Goal: Transaction & Acquisition: Subscribe to service/newsletter

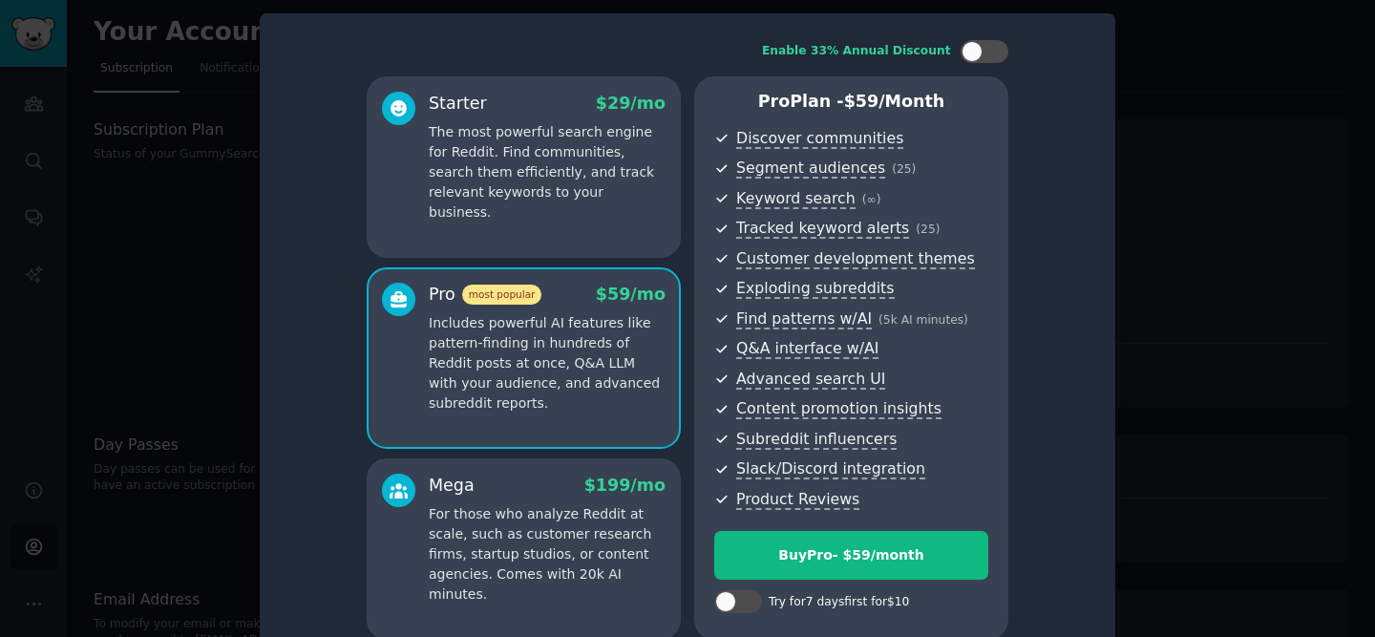
scroll to position [42, 0]
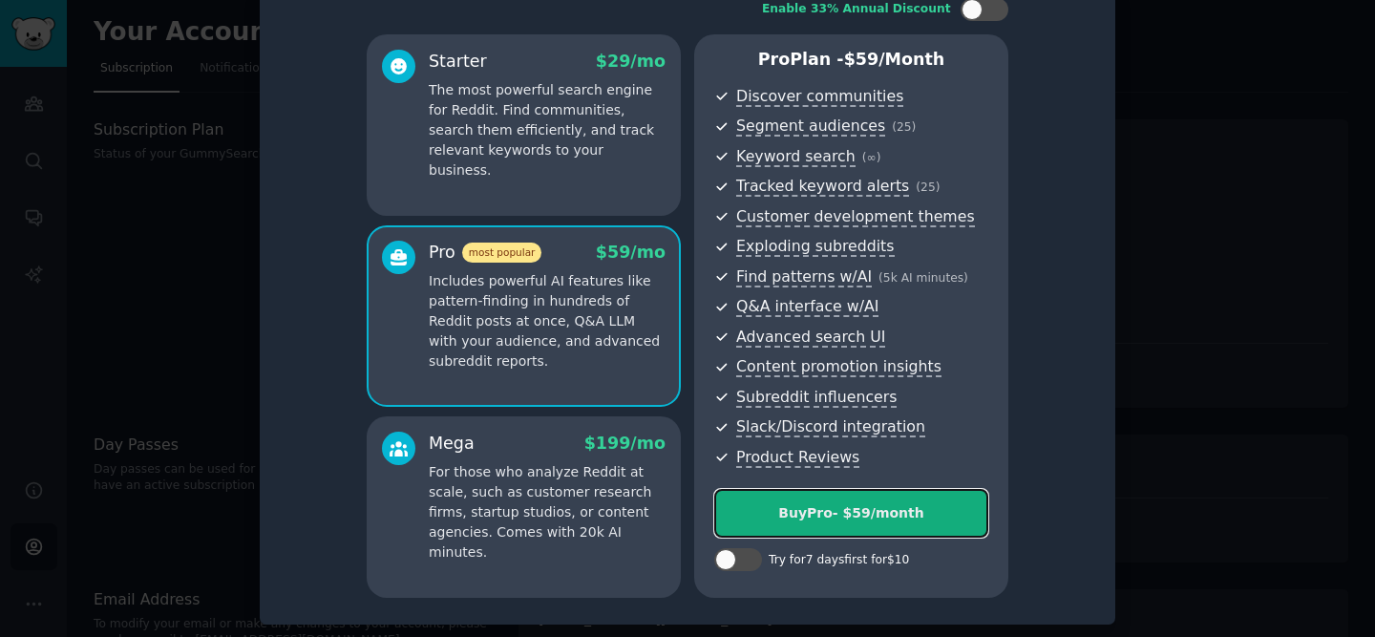
click at [777, 503] on div "Buy Pro - $ 59 /month" at bounding box center [851, 513] width 272 height 20
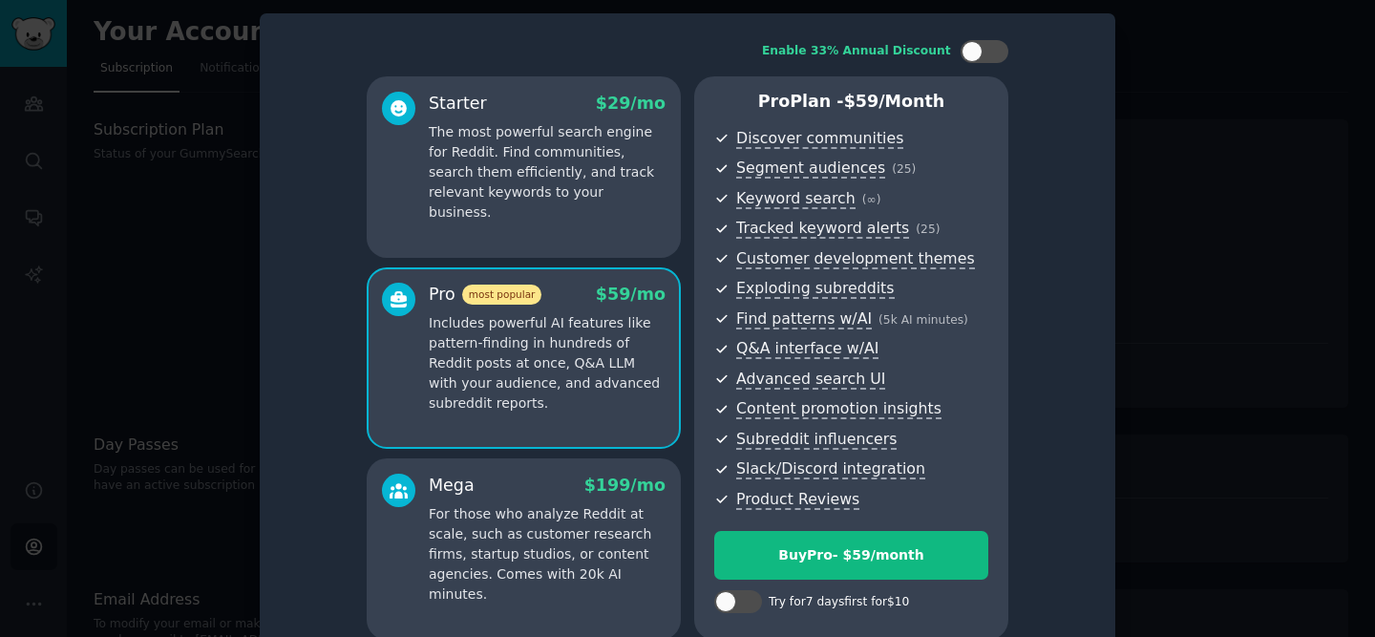
scroll to position [43, 0]
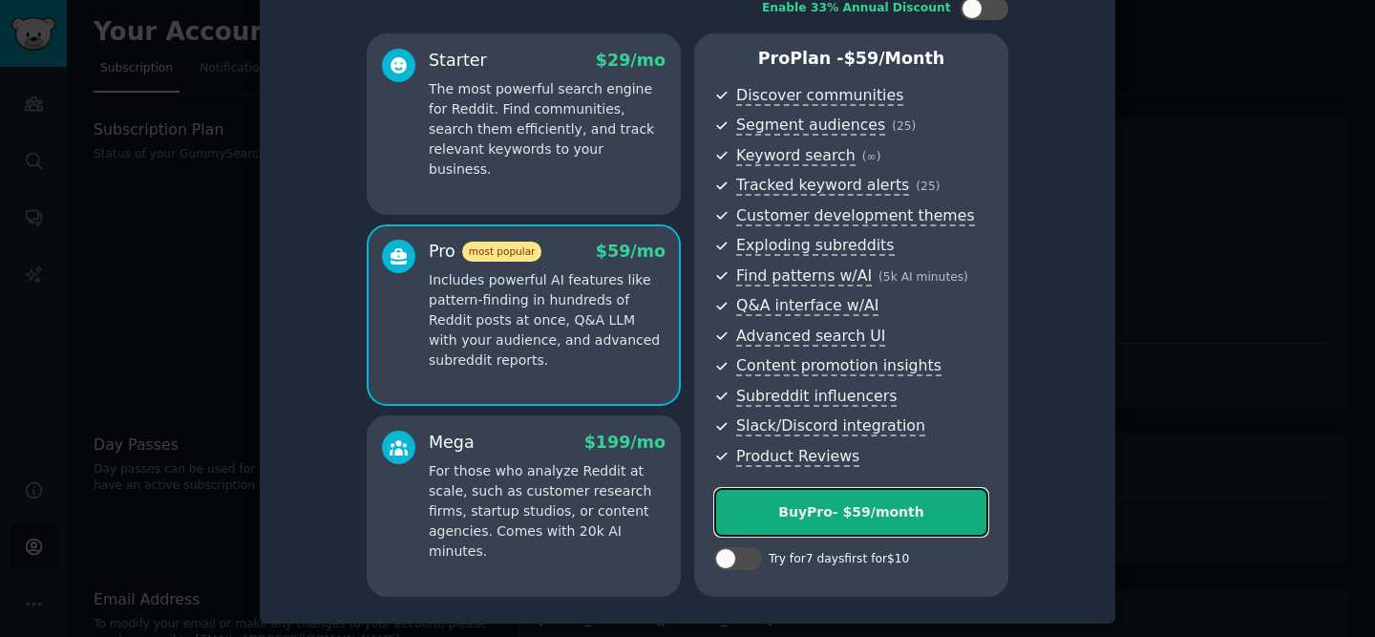
click at [893, 523] on button "Buy Pro - $ 59 /month" at bounding box center [851, 512] width 274 height 49
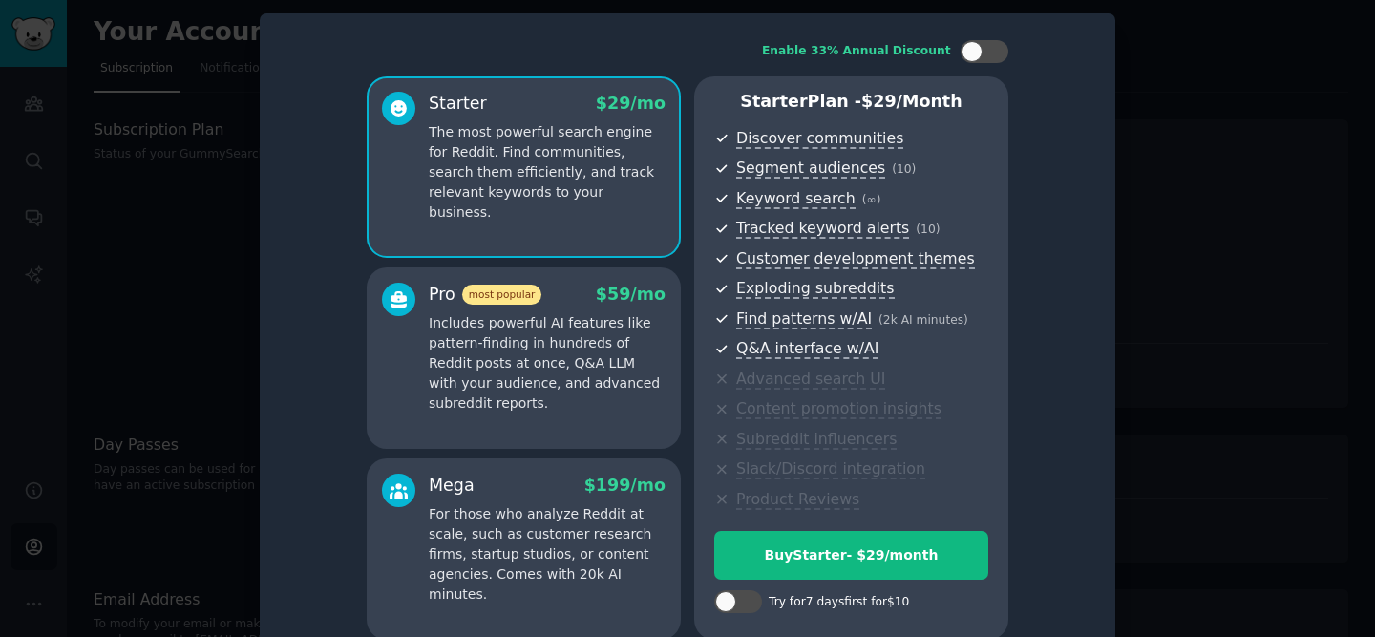
click at [403, 336] on div at bounding box center [398, 348] width 33 height 131
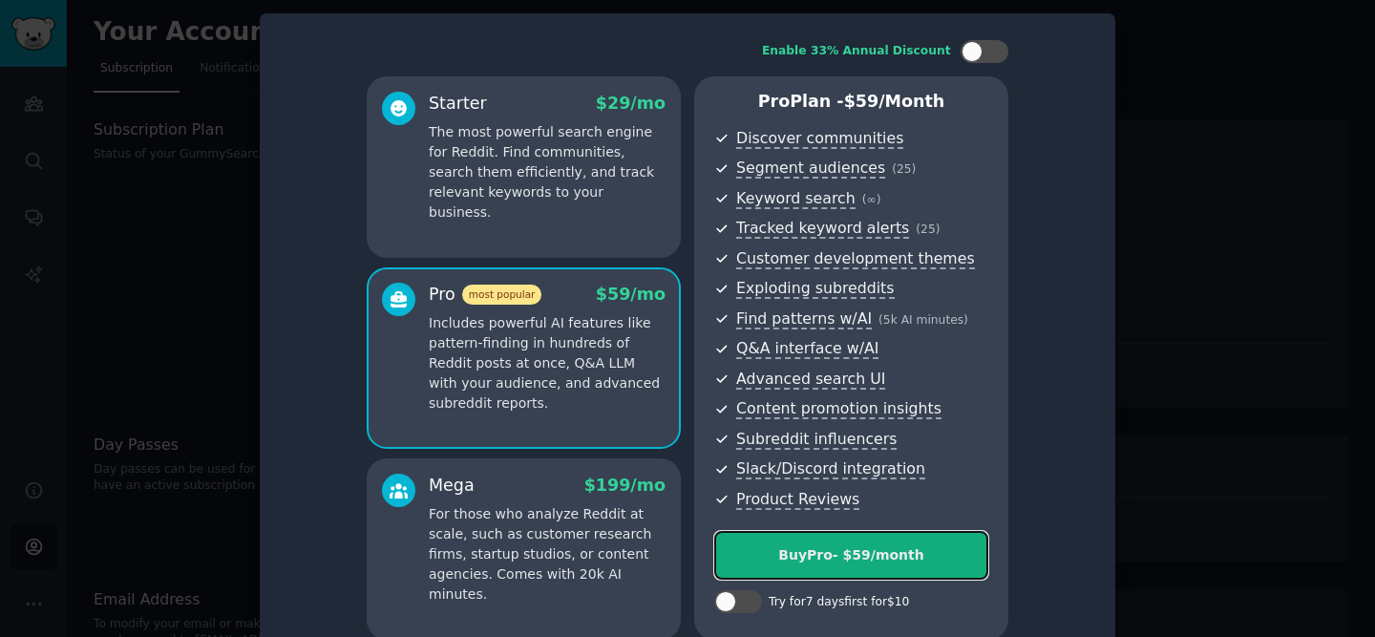
click at [907, 560] on div "Buy Pro - $ 59 /month" at bounding box center [851, 555] width 272 height 20
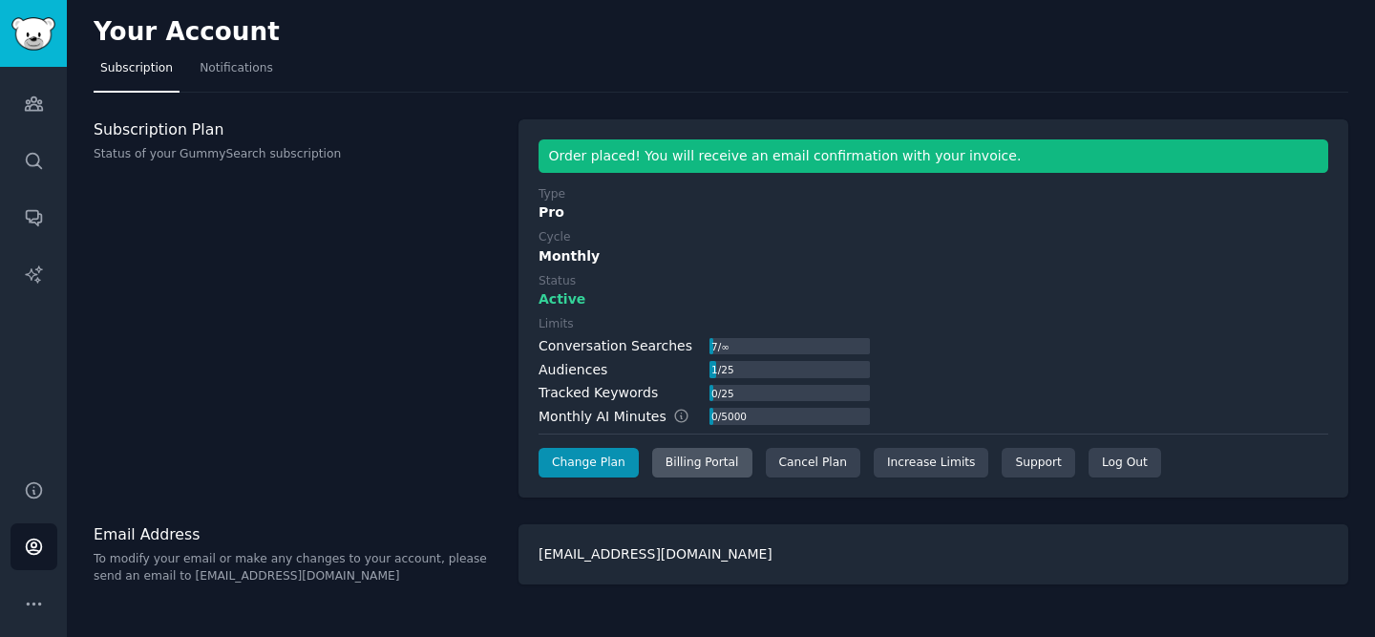
click at [683, 455] on div "Billing Portal" at bounding box center [702, 463] width 100 height 31
click at [669, 465] on div "Billing Portal" at bounding box center [702, 463] width 100 height 31
click at [706, 469] on div "Billing Portal" at bounding box center [702, 463] width 100 height 31
